Goal: Task Accomplishment & Management: Use online tool/utility

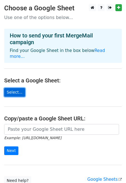
click at [11, 88] on link "Select..." at bounding box center [14, 92] width 21 height 9
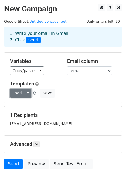
click at [26, 94] on link "Load..." at bounding box center [21, 93] width 22 height 9
click at [81, 90] on div "Load... No templates saved Save" at bounding box center [63, 93] width 115 height 9
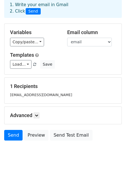
scroll to position [34, 0]
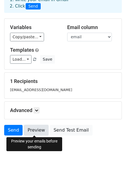
click at [38, 132] on link "Preview" at bounding box center [36, 130] width 25 height 11
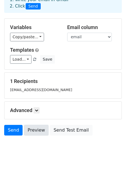
click at [39, 129] on link "Preview" at bounding box center [36, 130] width 25 height 11
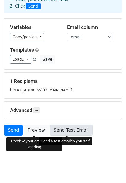
click at [68, 128] on link "Send Test Email" at bounding box center [71, 130] width 42 height 11
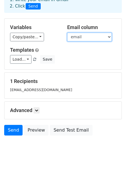
click at [104, 35] on select "email" at bounding box center [89, 37] width 45 height 9
click at [67, 33] on select "email" at bounding box center [89, 37] width 45 height 9
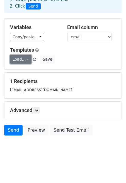
click at [27, 59] on link "Load..." at bounding box center [21, 59] width 22 height 9
click at [30, 93] on div "1 Recipients [EMAIL_ADDRESS][DOMAIN_NAME]" at bounding box center [62, 86] width 117 height 26
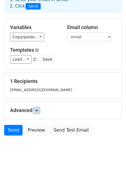
click at [37, 109] on icon at bounding box center [36, 110] width 3 height 3
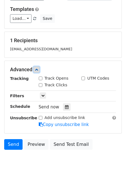
scroll to position [89, 0]
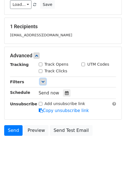
click at [43, 84] on link at bounding box center [43, 81] width 6 height 6
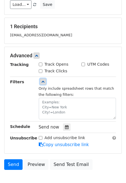
click at [43, 84] on link at bounding box center [43, 81] width 6 height 6
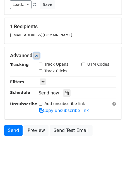
click at [38, 55] on icon at bounding box center [36, 55] width 3 height 3
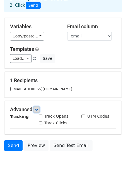
scroll to position [34, 0]
